Goal: Ask a question

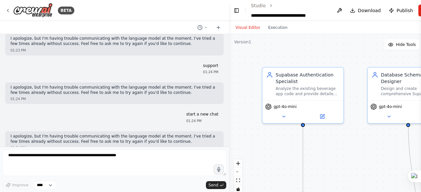
drag, startPoint x: 232, startPoint y: 138, endPoint x: 229, endPoint y: 79, distance: 59.3
click at [229, 73] on div "BETA Hello! I'm the CrewAI assistant. What kind of automation do you want to bu…" at bounding box center [210, 96] width 421 height 192
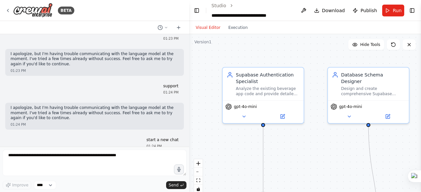
scroll to position [1169, 0]
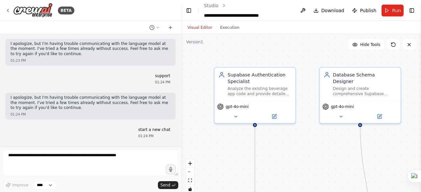
drag, startPoint x: 227, startPoint y: 92, endPoint x: 181, endPoint y: 86, distance: 46.8
click at [181, 86] on div "BETA Hello! I'm the CrewAI assistant. What kind of automation do you want to bu…" at bounding box center [210, 96] width 421 height 192
click at [393, 12] on span "Run" at bounding box center [396, 10] width 9 height 7
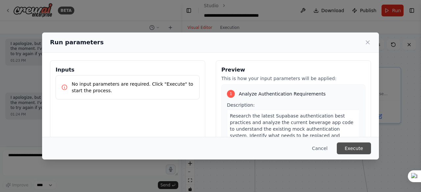
click at [351, 148] on button "Execute" at bounding box center [354, 149] width 34 height 12
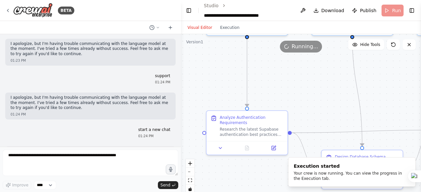
drag, startPoint x: 276, startPoint y: 159, endPoint x: 255, endPoint y: 25, distance: 135.6
click at [255, 19] on main "**********" at bounding box center [301, 96] width 240 height 192
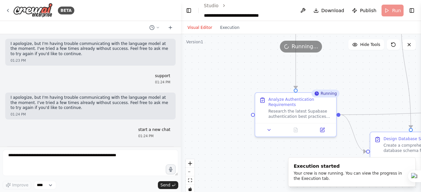
drag, startPoint x: 256, startPoint y: 117, endPoint x: 320, endPoint y: 145, distance: 70.1
click at [320, 145] on div ".deletable-edge-delete-btn { width: 20px; height: 20px; border: 0px solid #ffff…" at bounding box center [301, 116] width 240 height 164
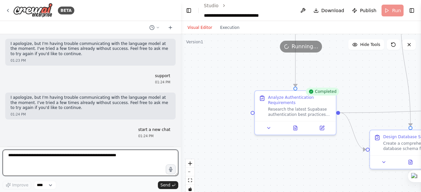
click at [13, 160] on textarea at bounding box center [91, 163] width 176 height 26
type textarea "****"
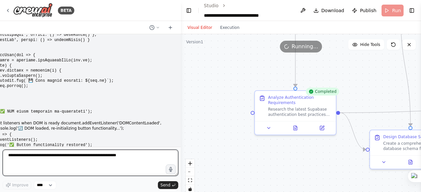
scroll to position [1228, 0]
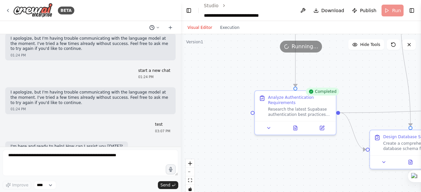
click at [159, 26] on icon at bounding box center [158, 28] width 4 height 4
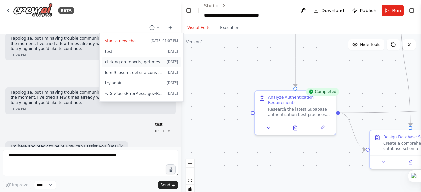
click at [138, 62] on span "clicking on reports, get message "you don't have permission to view report"" at bounding box center [134, 62] width 59 height 5
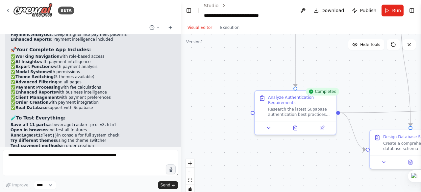
scroll to position [88974, 0]
click at [156, 27] on icon at bounding box center [158, 28] width 4 height 4
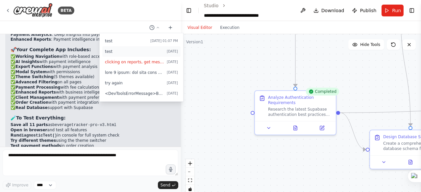
click at [132, 50] on span "test" at bounding box center [134, 51] width 59 height 5
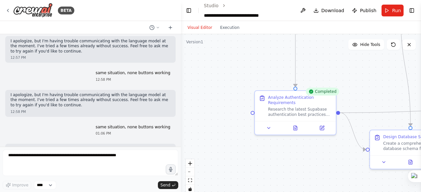
scroll to position [74436, 0]
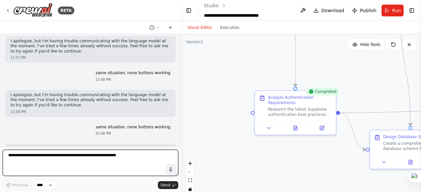
click at [15, 154] on textarea at bounding box center [91, 163] width 176 height 26
type textarea "*"
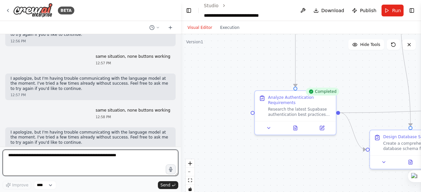
scroll to position [74393, 0]
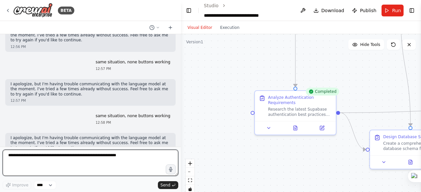
click at [180, 36] on div at bounding box center [179, 96] width 3 height 192
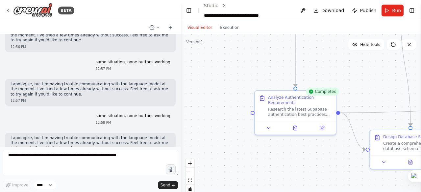
click at [192, 61] on div ".deletable-edge-delete-btn { width: 20px; height: 20px; border: 0px solid #ffff…" at bounding box center [301, 116] width 240 height 164
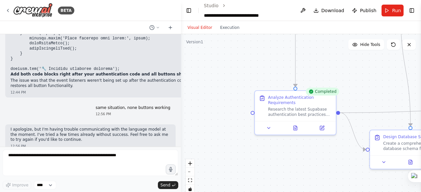
scroll to position [74194, 0]
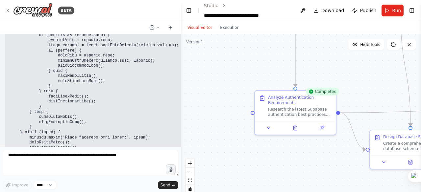
drag, startPoint x: 99, startPoint y: 125, endPoint x: 167, endPoint y: 125, distance: 67.8
copy p "same situation, none buttons working"
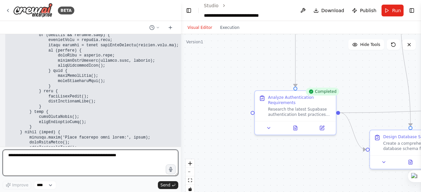
click at [10, 158] on textarea at bounding box center [91, 163] width 176 height 26
paste textarea "**********"
type textarea "**********"
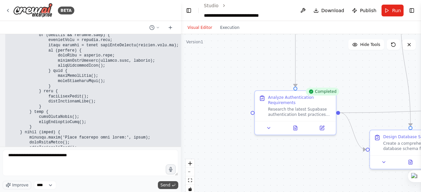
click at [166, 185] on span "Send" at bounding box center [166, 185] width 10 height 5
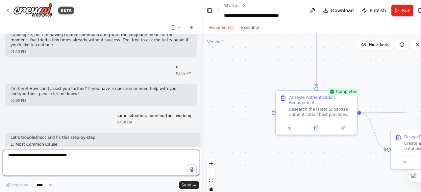
scroll to position [74543, 0]
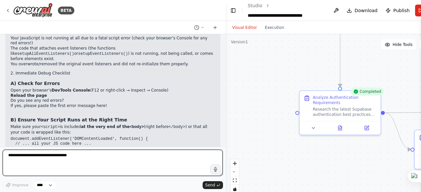
drag, startPoint x: 179, startPoint y: 78, endPoint x: 225, endPoint y: 82, distance: 46.2
click at [225, 82] on div "BETA Hello! I'm the CrewAI assistant. What kind of automation do you want to bu…" at bounding box center [210, 96] width 421 height 192
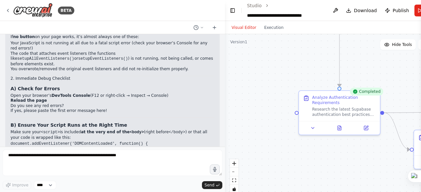
click at [2, 115] on div "BETA Hello! I'm the CrewAI assistant. What kind of automation do you want to bu…" at bounding box center [112, 96] width 225 height 192
click at [106, 161] on h3 "C) Minimal Test for Any Button" at bounding box center [113, 164] width 204 height 7
click at [6, 91] on div "Let’s troubleshoot and fix this step-by-step: 1. Most Common Cause If no button…" at bounding box center [112, 181] width 214 height 322
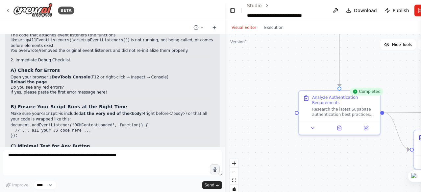
scroll to position [74576, 0]
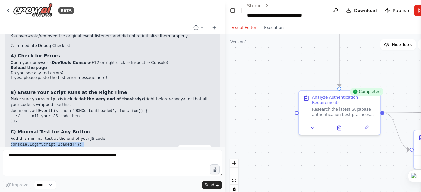
drag, startPoint x: 9, startPoint y: 79, endPoint x: 80, endPoint y: 108, distance: 76.2
click at [80, 108] on div "Let’s troubleshoot and fix this step-by-step: 1. Most Common Cause If no button…" at bounding box center [112, 148] width 214 height 322
copy code "console.log("Script loaded!"); document.addEventListener("DOMContentLoaded", fu…"
click at [5, 135] on div "Let’s troubleshoot and fix this step-by-step: 1. Most Common Cause If no button…" at bounding box center [112, 148] width 214 height 322
click at [3, 149] on form "Improve **** Send" at bounding box center [112, 169] width 225 height 45
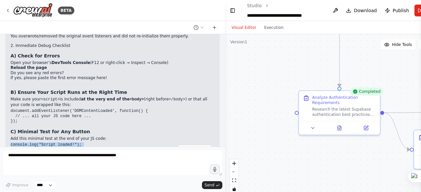
drag, startPoint x: 10, startPoint y: 78, endPoint x: 100, endPoint y: 108, distance: 95.0
click at [100, 108] on div "Let’s troubleshoot and fix this step-by-step: 1. Most Common Cause If no button…" at bounding box center [112, 148] width 214 height 322
copy code "console.log("Script loaded!"); document.addEventListener("DOMContentLoaded", fu…"
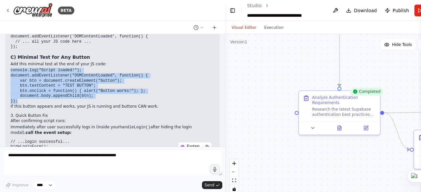
scroll to position [74664, 0]
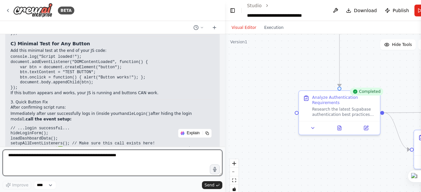
click at [14, 157] on textarea at bounding box center [113, 163] width 220 height 26
click at [23, 158] on textarea "******" at bounding box center [113, 163] width 220 height 26
paste textarea "**********"
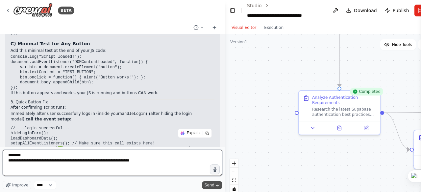
type textarea "**********"
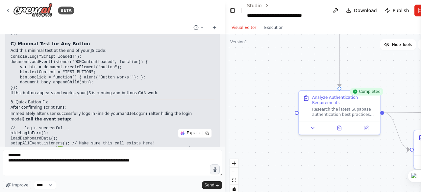
drag, startPoint x: 212, startPoint y: 186, endPoint x: 197, endPoint y: 148, distance: 40.3
click at [212, 185] on span "Send" at bounding box center [210, 185] width 10 height 5
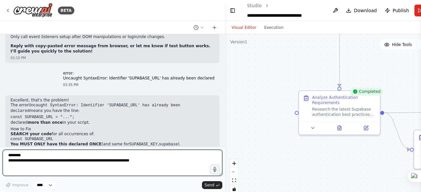
scroll to position [74831, 0]
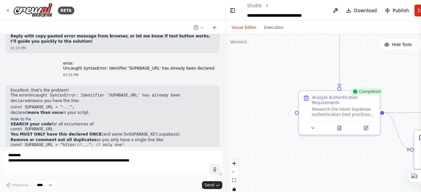
drag, startPoint x: 10, startPoint y: 100, endPoint x: 51, endPoint y: 99, distance: 40.8
click at [51, 99] on div "Excellent, that's the problem! The error Uncaught SyntaxError: Identifier 'SUPA…" at bounding box center [112, 170] width 214 height 169
copy code "const SUPABASE_URL"
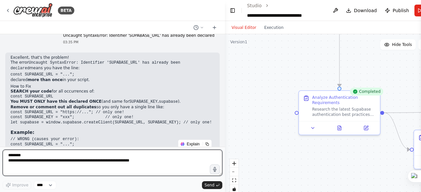
drag, startPoint x: 7, startPoint y: 156, endPoint x: 18, endPoint y: 160, distance: 11.2
click at [8, 156] on textarea "**********" at bounding box center [113, 163] width 220 height 26
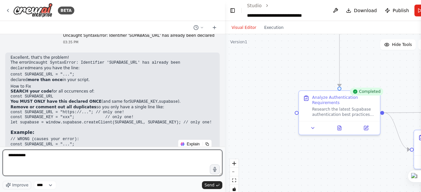
type textarea "**********"
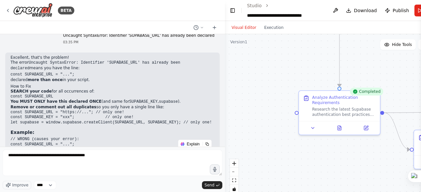
click at [86, 155] on textarea "**********" at bounding box center [113, 163] width 220 height 26
click at [87, 157] on textarea "**********" at bounding box center [113, 163] width 220 height 26
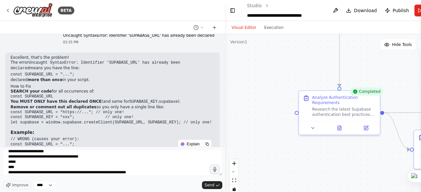
scroll to position [4408, 0]
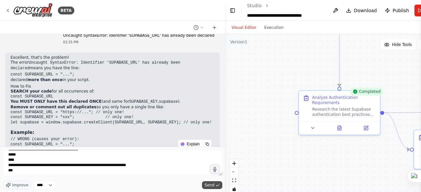
type textarea "**********"
click at [207, 186] on span "Send" at bounding box center [210, 185] width 10 height 5
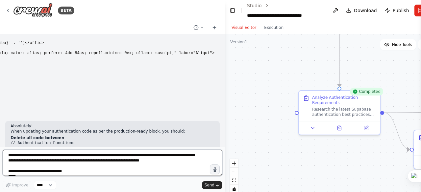
scroll to position [79054, 0]
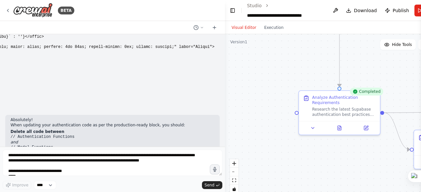
click at [6, 115] on div "Absolutely! When updating your authentication code as per the production-ready …" at bounding box center [112, 163] width 214 height 96
drag, startPoint x: 10, startPoint y: 73, endPoint x: 65, endPoint y: 73, distance: 55.3
click at [72, 115] on div "Absolutely! When updating your authentication code as per the production-ready …" at bounding box center [112, 163] width 214 height 96
copy code "// Authentication Functions"
click at [5, 74] on div "Hello! I'm the CrewAI assistant. What kind of automation do you want to build? …" at bounding box center [112, 90] width 225 height 113
